Goal: Communication & Community: Answer question/provide support

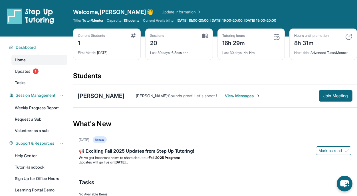
click at [225, 95] on span "View Messages" at bounding box center [243, 96] width 36 height 6
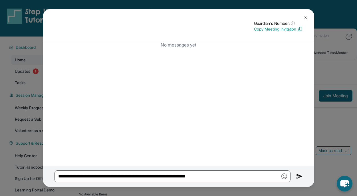
click at [237, 79] on div "No messages yet" at bounding box center [178, 103] width 271 height 125
click at [308, 16] on img at bounding box center [306, 17] width 5 height 5
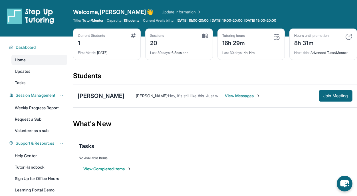
click at [237, 91] on div "Angelina Huang : Hey, it's still like this. Just wanted to update View Messages…" at bounding box center [239, 95] width 228 height 11
click at [237, 93] on span "View Messages" at bounding box center [243, 96] width 36 height 6
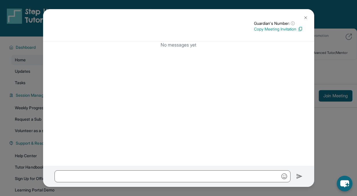
click at [307, 14] on button at bounding box center [305, 17] width 11 height 11
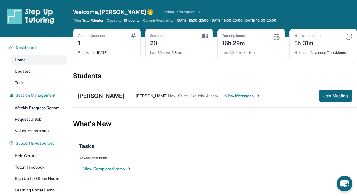
click at [153, 100] on div "Angelina Huang : Hey, it's still like this. Just wanted to update View Messages…" at bounding box center [239, 95] width 228 height 11
click at [168, 95] on span "Hey, it's still like this. Just wanted to update" at bounding box center [207, 95] width 78 height 5
click at [139, 95] on span "Angelina Huang :" at bounding box center [152, 95] width 32 height 5
click at [219, 89] on div "Remi Nava Angelina Huang : Hey, it's still like this. Just wanted to update Vie…" at bounding box center [215, 95] width 284 height 23
click at [225, 97] on span "View Messages" at bounding box center [243, 96] width 36 height 6
